Goal: Task Accomplishment & Management: Manage account settings

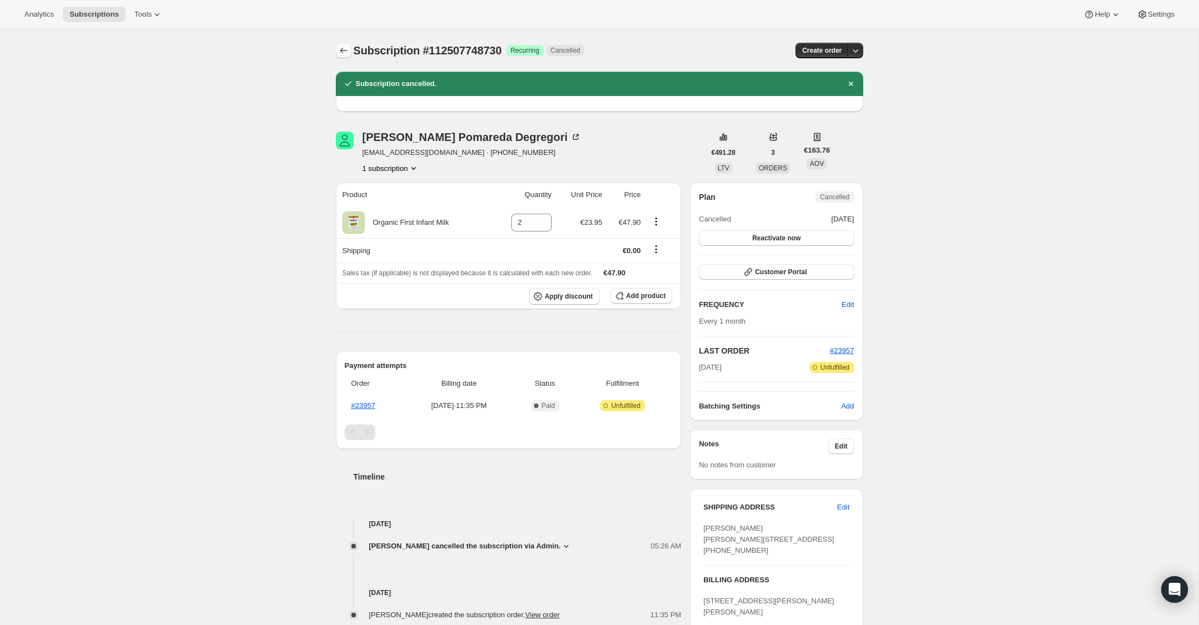
click at [342, 46] on icon "Subscriptions" at bounding box center [343, 50] width 11 height 11
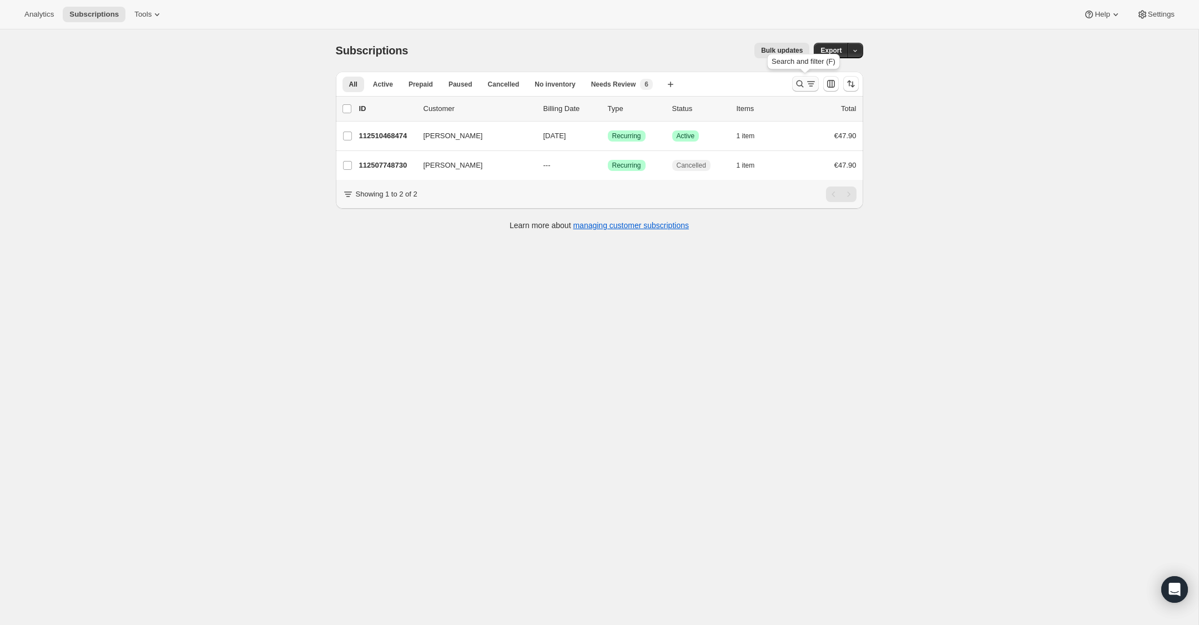
click at [799, 85] on icon "Search and filter results" at bounding box center [799, 83] width 11 height 11
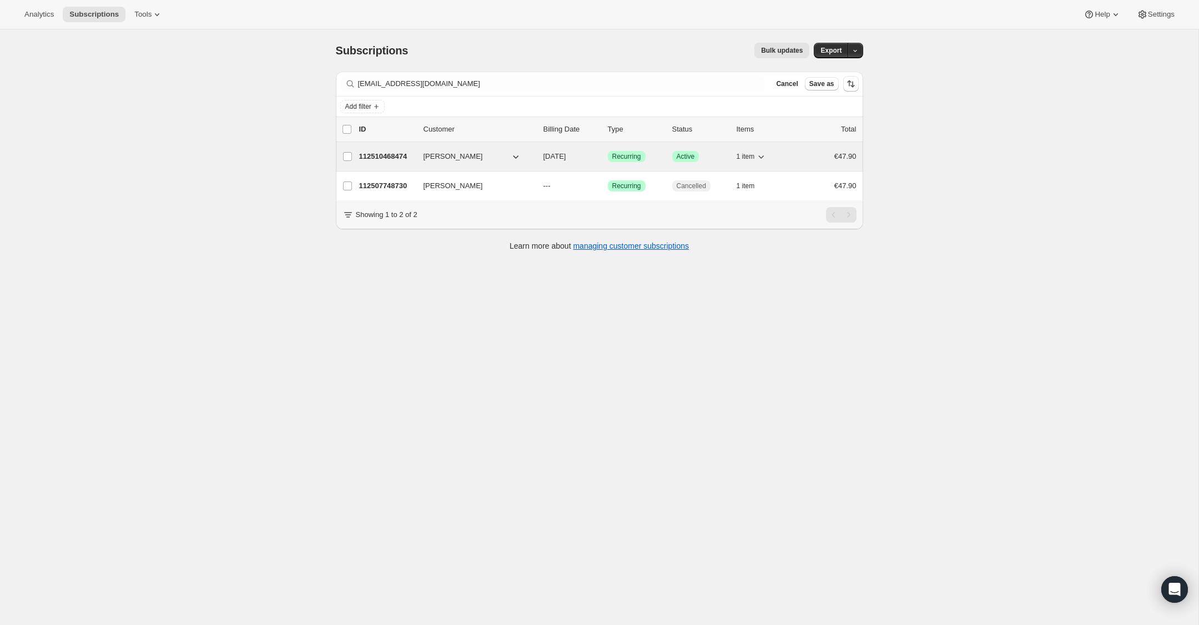
click at [376, 159] on p "112510468474" at bounding box center [386, 156] width 55 height 11
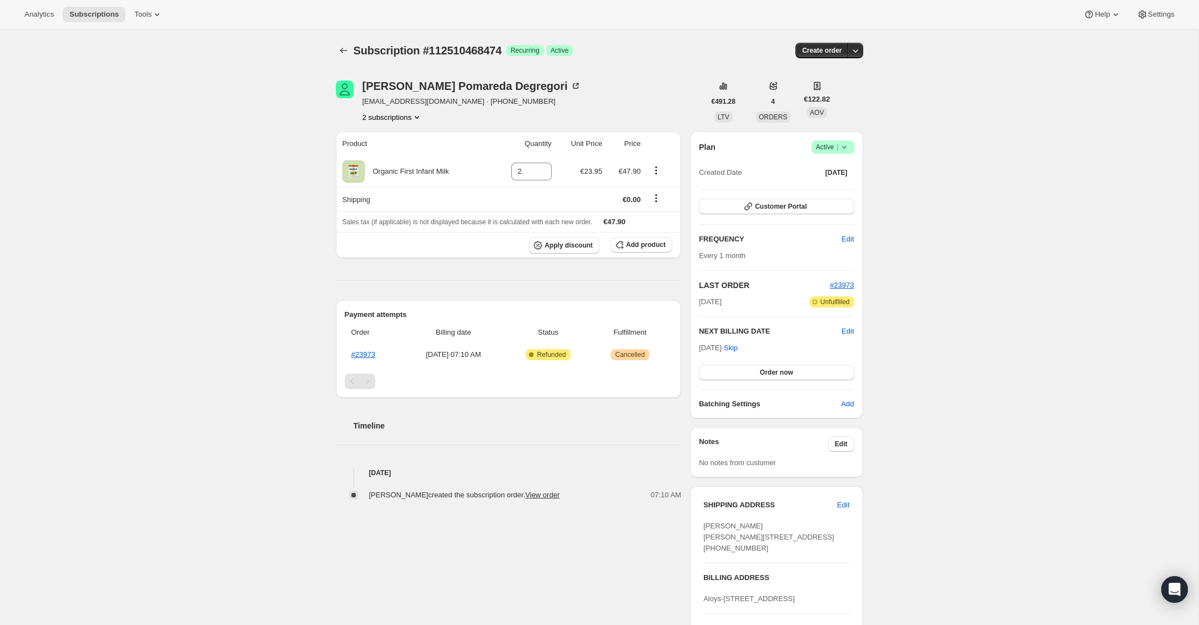
click at [845, 145] on icon at bounding box center [843, 146] width 11 height 11
click at [845, 186] on span "Cancel subscription" at bounding box center [829, 188] width 63 height 8
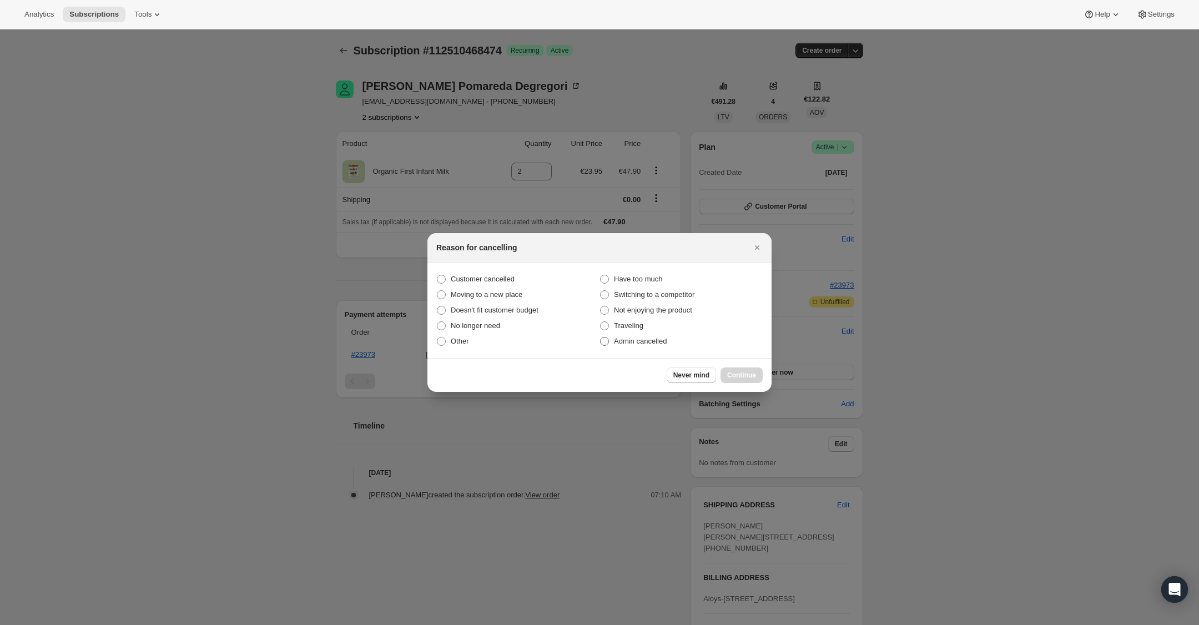
click at [605, 339] on span ":r112:" at bounding box center [604, 341] width 9 height 9
click at [600, 337] on input "Admin cancelled" at bounding box center [600, 337] width 1 height 1
radio input "true"
click at [744, 372] on span "Continue" at bounding box center [741, 375] width 29 height 9
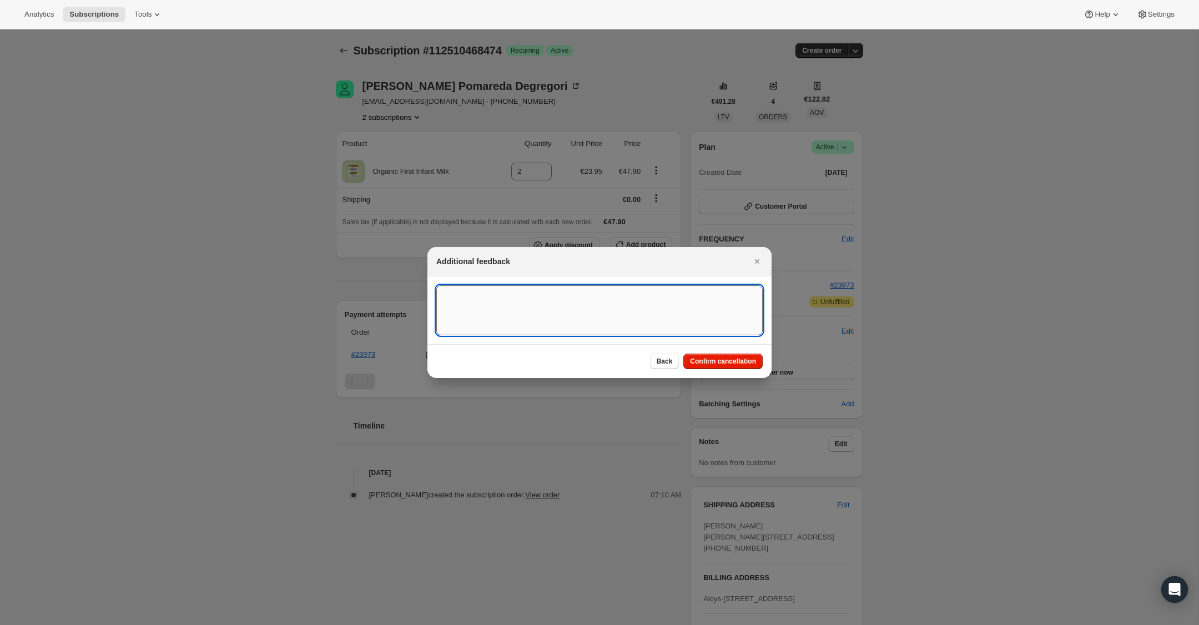
click at [579, 316] on textarea ":r112:" at bounding box center [599, 310] width 326 height 50
type textarea "Overseas Order - [GEOGRAPHIC_DATA]"
click at [731, 368] on button "Confirm cancellation" at bounding box center [722, 361] width 79 height 16
